Goal: Share content

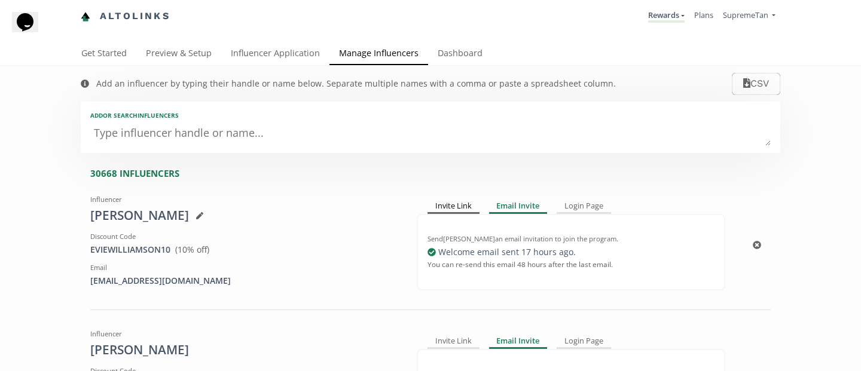
click at [446, 203] on div "Invite Link" at bounding box center [454, 207] width 52 height 14
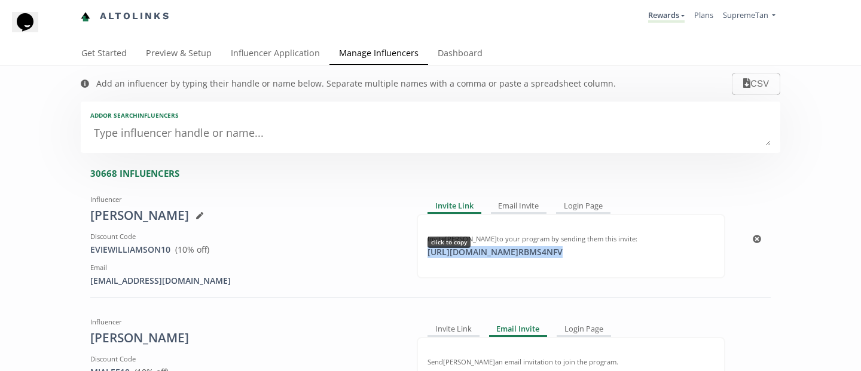
click at [505, 252] on div "[URL][DOMAIN_NAME] RBMS4NFV click to copy" at bounding box center [495, 252] width 150 height 12
copy div "[URL][DOMAIN_NAME] RBMS4NFV"
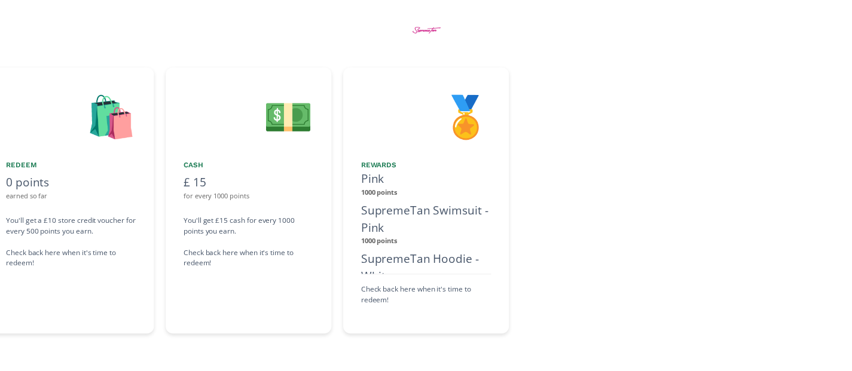
scroll to position [145, 0]
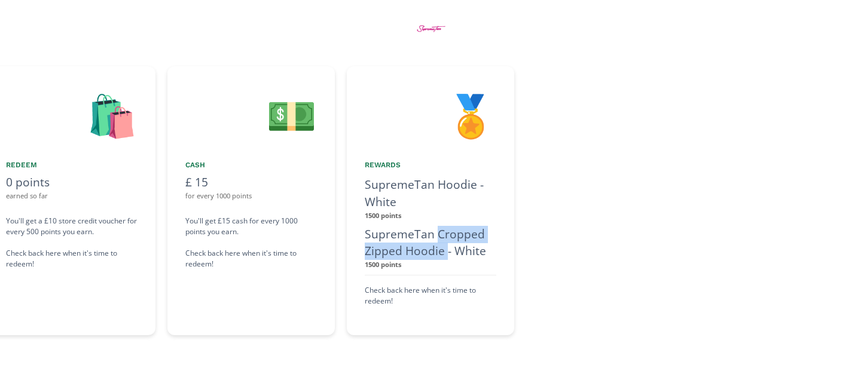
drag, startPoint x: 438, startPoint y: 237, endPoint x: 445, endPoint y: 253, distance: 16.9
click at [445, 253] on div "SupremeTan Cropped Zipped Hoodie - White" at bounding box center [431, 243] width 132 height 35
copy div "Cropped Zipped Hoodie"
drag, startPoint x: 438, startPoint y: 185, endPoint x: 450, endPoint y: 188, distance: 12.3
click at [450, 188] on div "SupremeTan Hoodie - White" at bounding box center [431, 193] width 132 height 35
